Goal: Complete application form

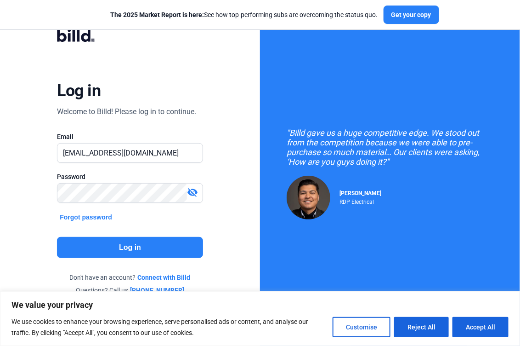
click at [131, 252] on button "Log in" at bounding box center [130, 247] width 146 height 21
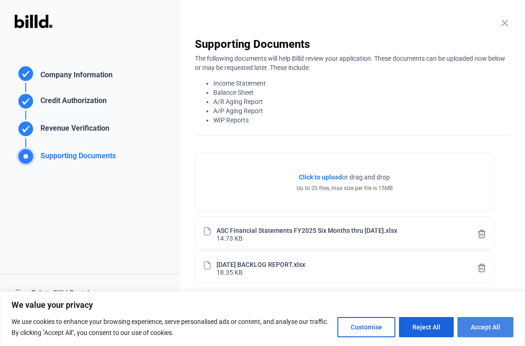
click at [494, 329] on button "Accept All" at bounding box center [485, 327] width 56 height 20
checkbox input "true"
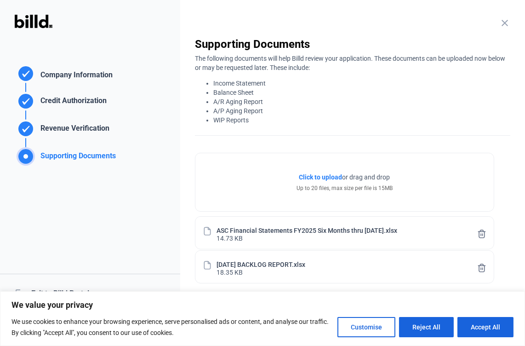
checkbox input "true"
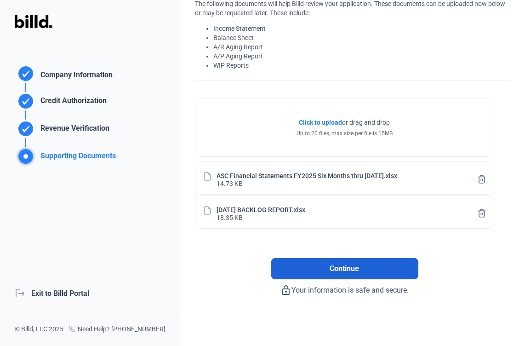
click at [360, 269] on button "Continue" at bounding box center [344, 268] width 147 height 21
